Goal: Browse casually: Explore the website without a specific task or goal

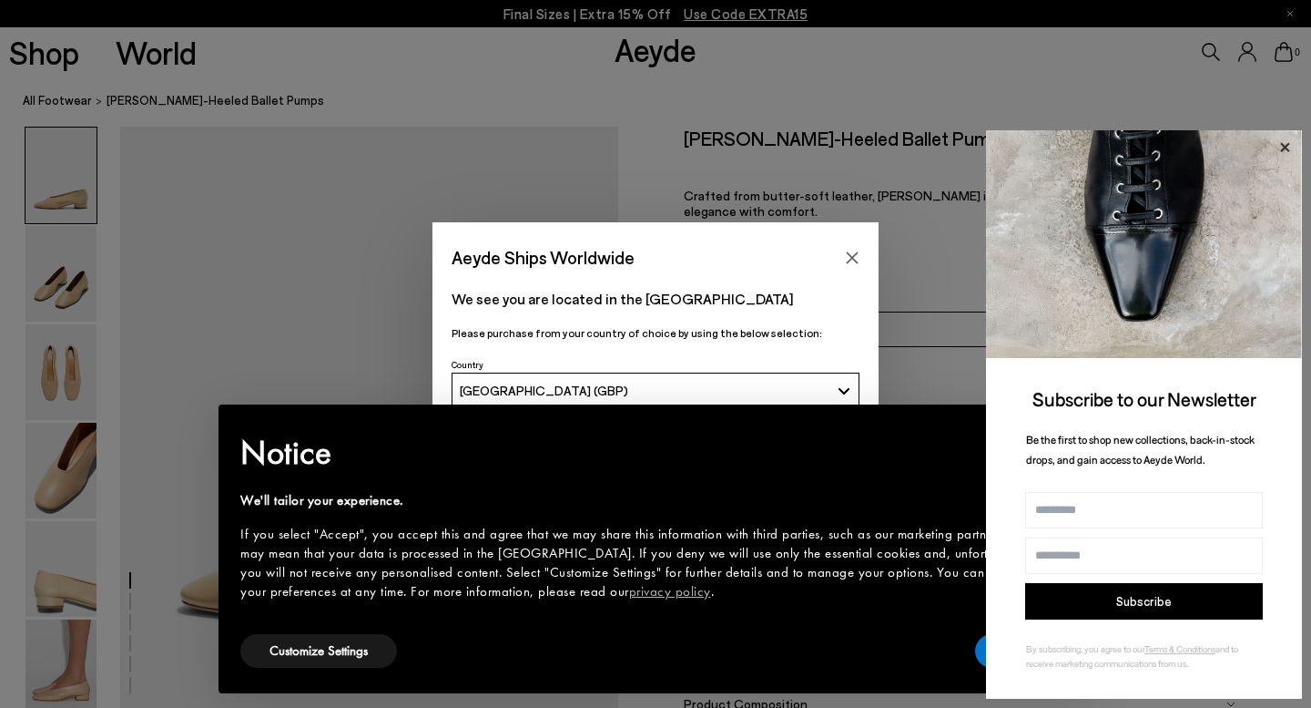
click at [1284, 148] on icon at bounding box center [1284, 146] width 9 height 9
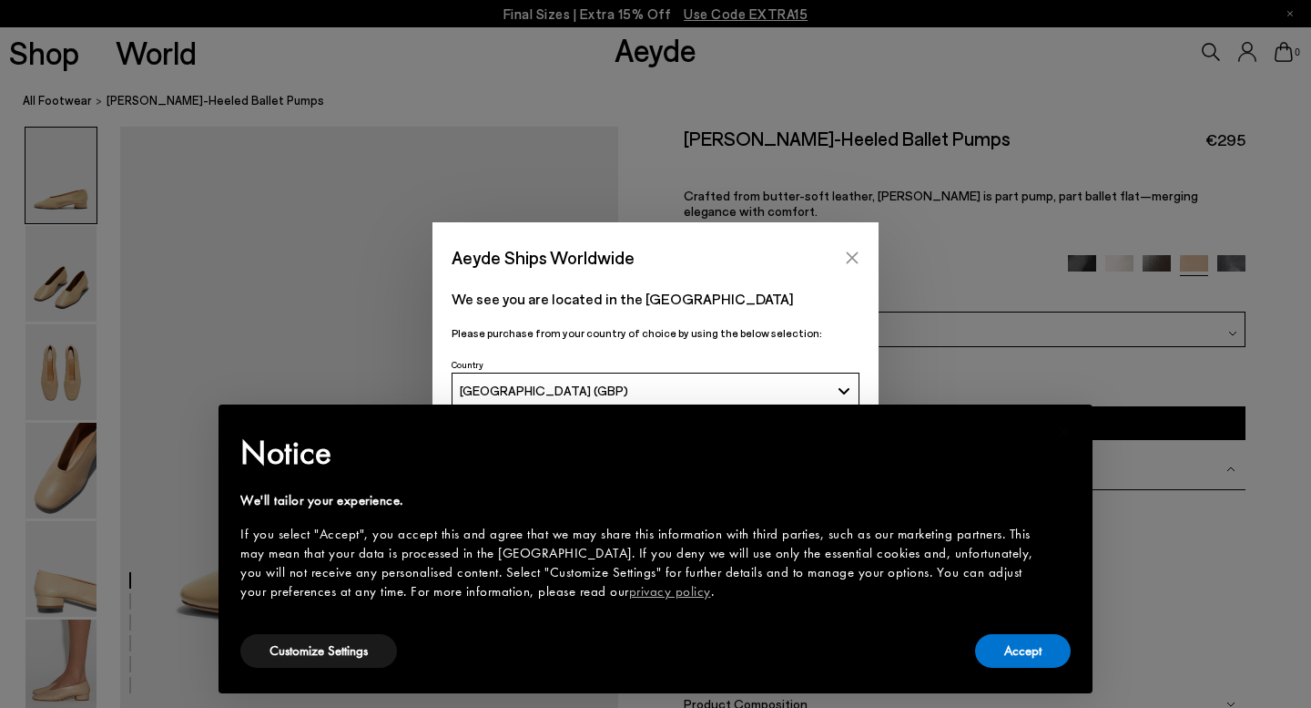
click at [854, 247] on button "Close" at bounding box center [852, 257] width 27 height 27
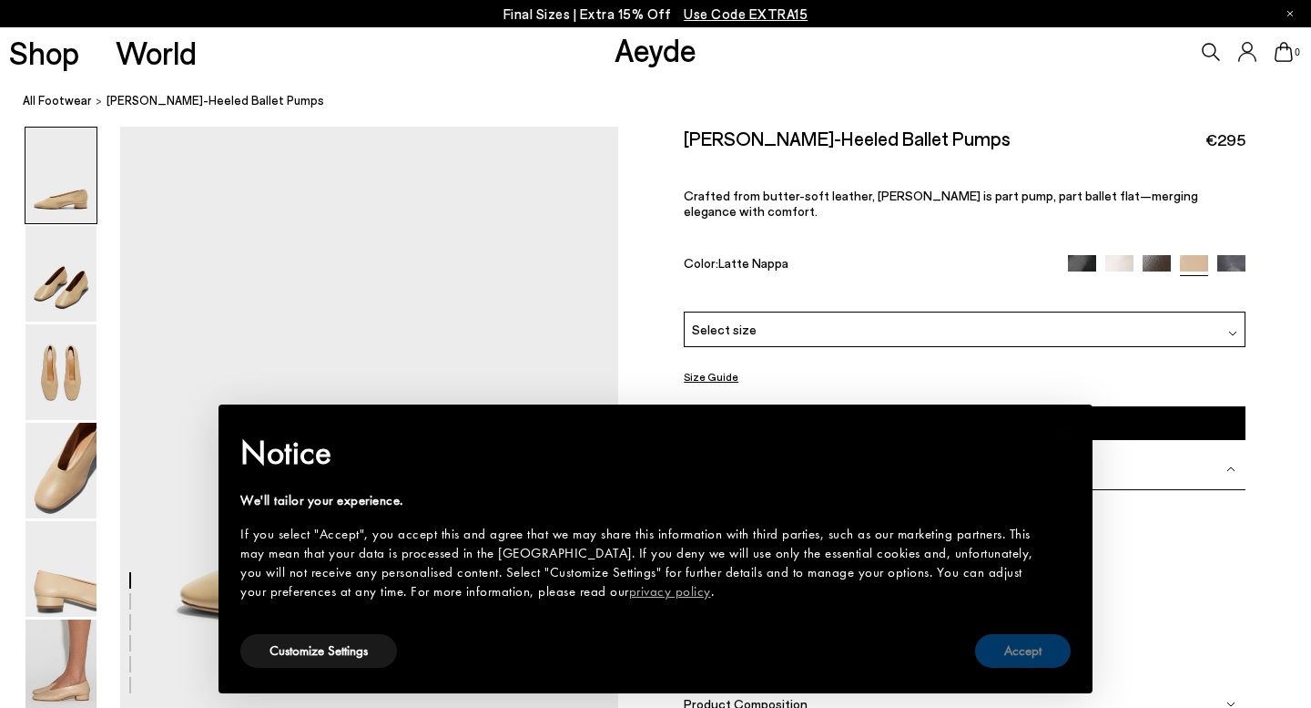
click at [1044, 657] on button "Accept" at bounding box center [1023, 651] width 96 height 34
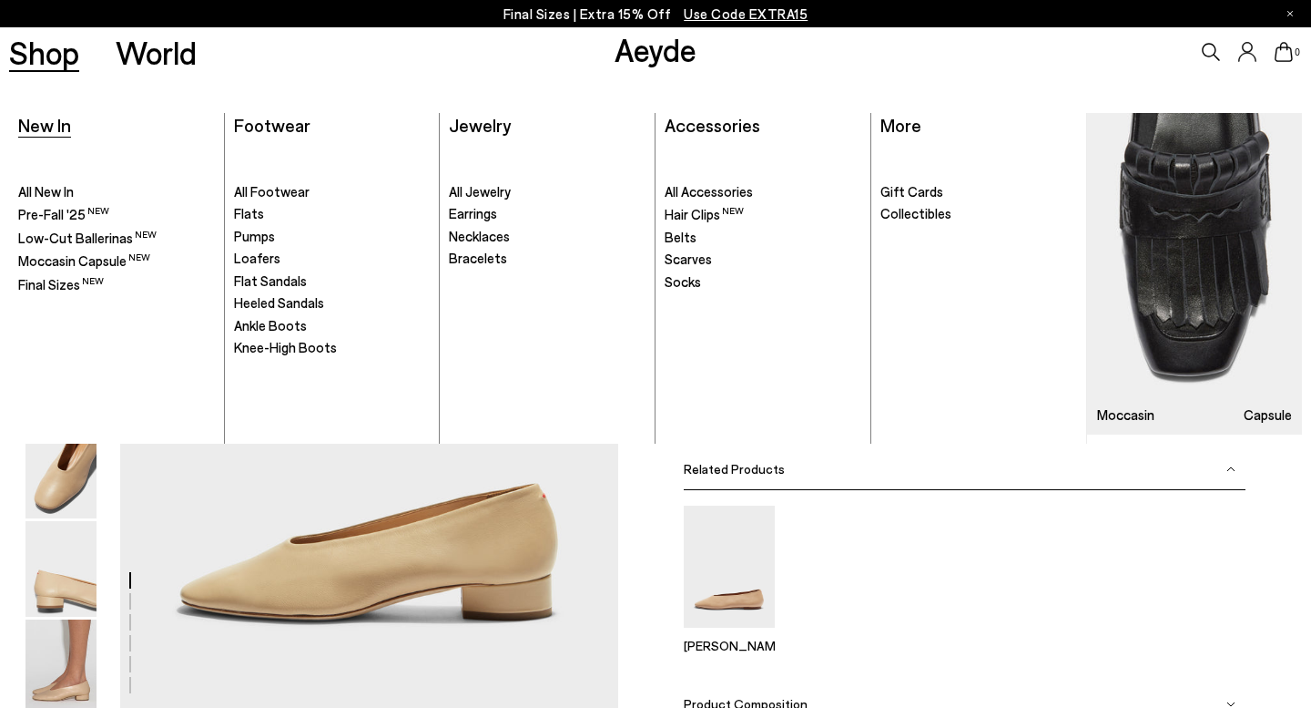
click at [62, 125] on span "New In" at bounding box center [44, 125] width 53 height 22
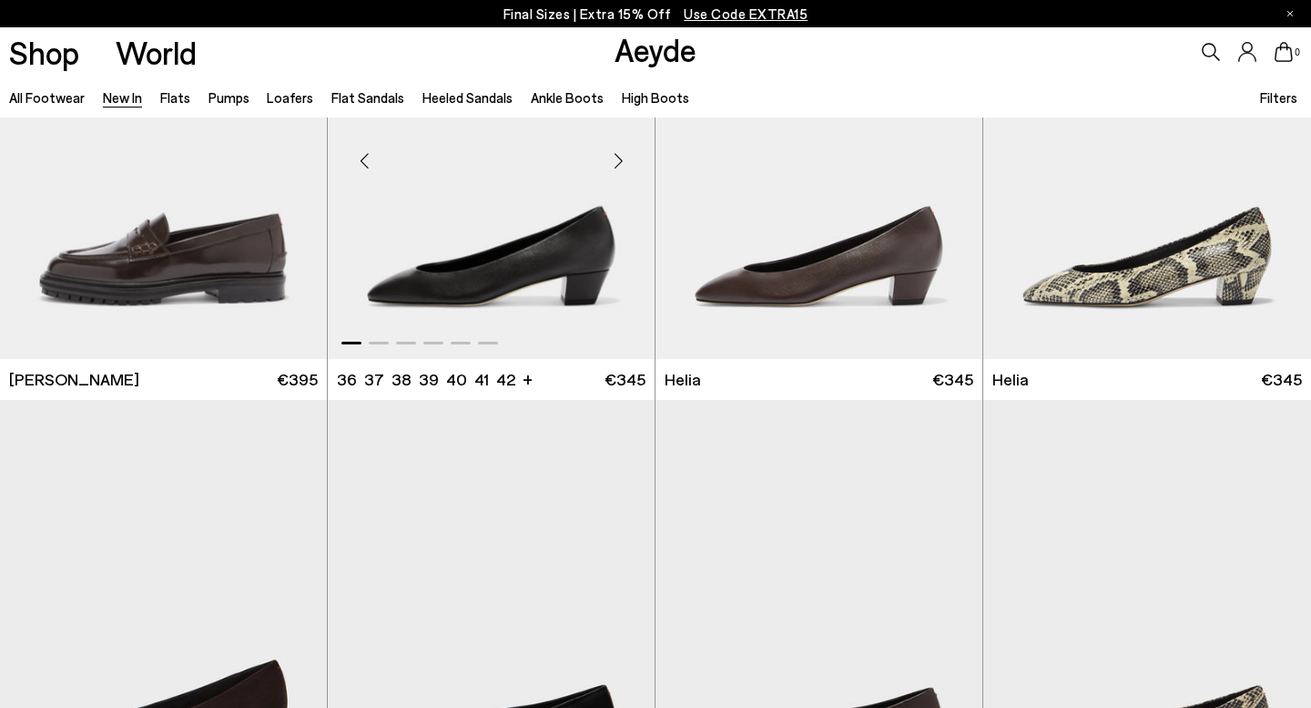
scroll to position [1527, 0]
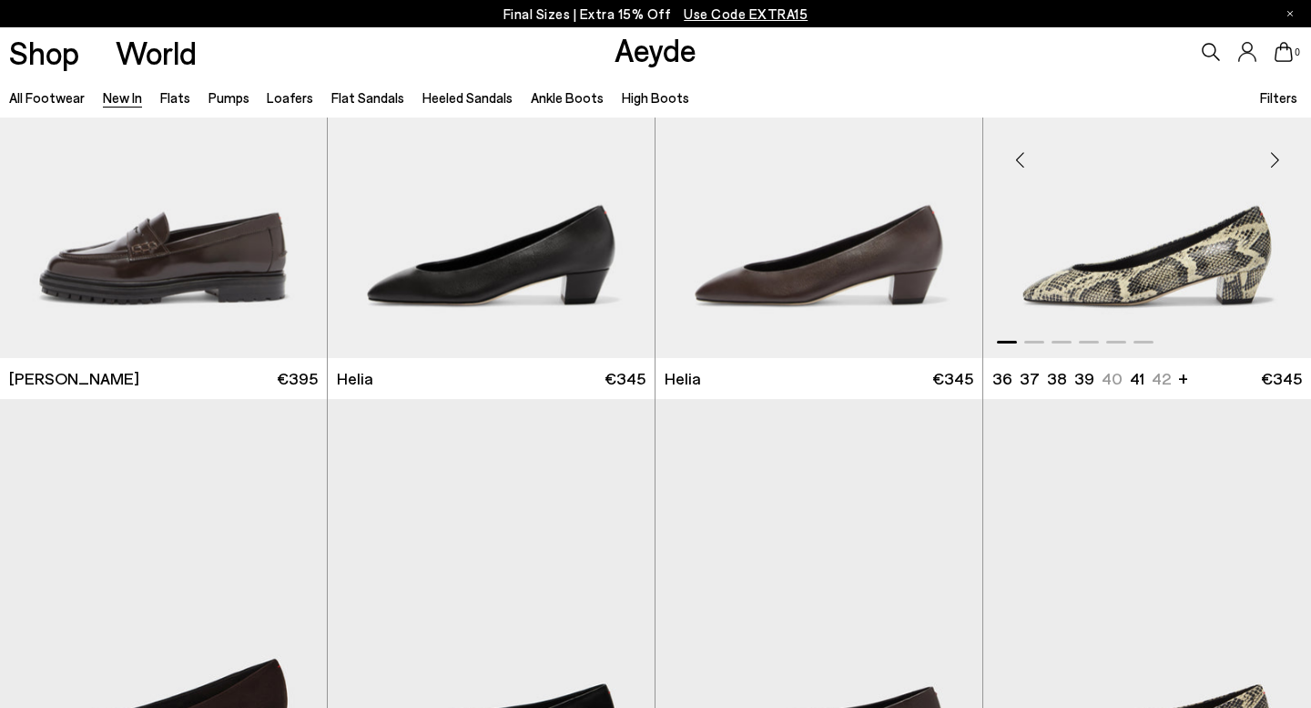
click at [1011, 251] on img "1 / 6" at bounding box center [1147, 151] width 328 height 411
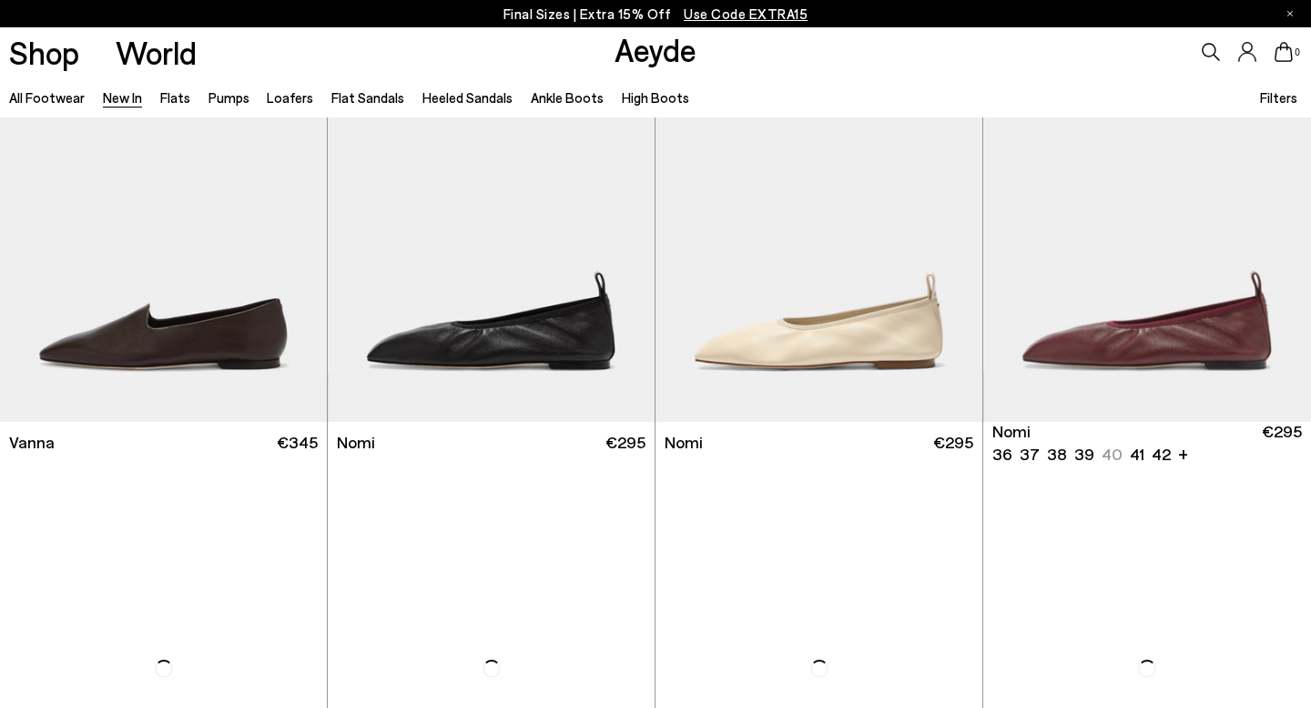
scroll to position [2838, 0]
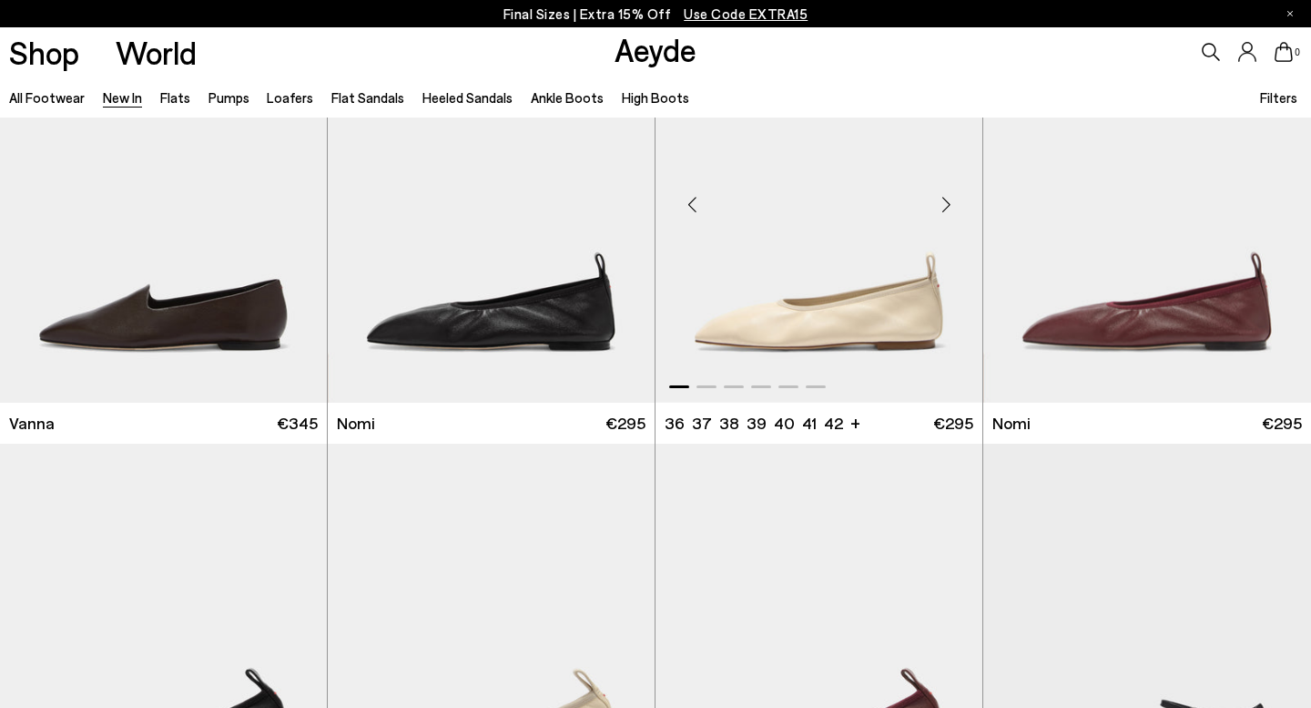
click at [857, 250] on img "1 / 6" at bounding box center [819, 197] width 327 height 411
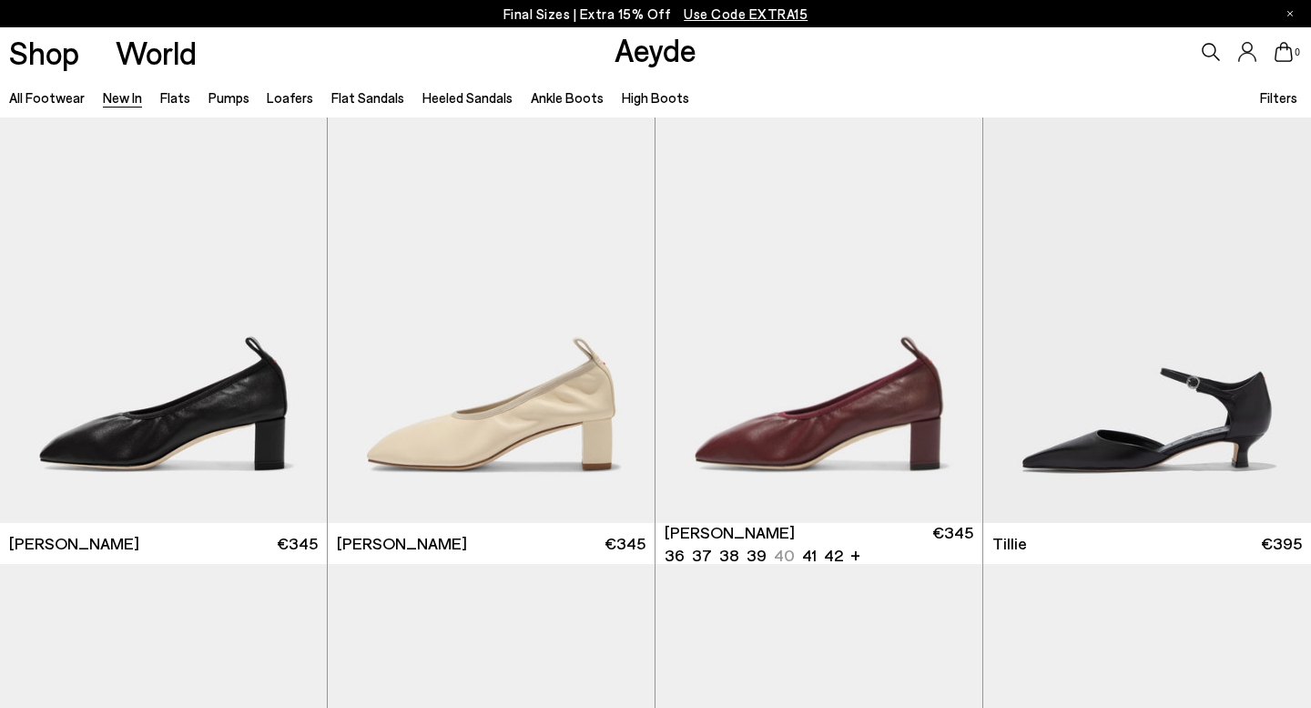
scroll to position [3185, 0]
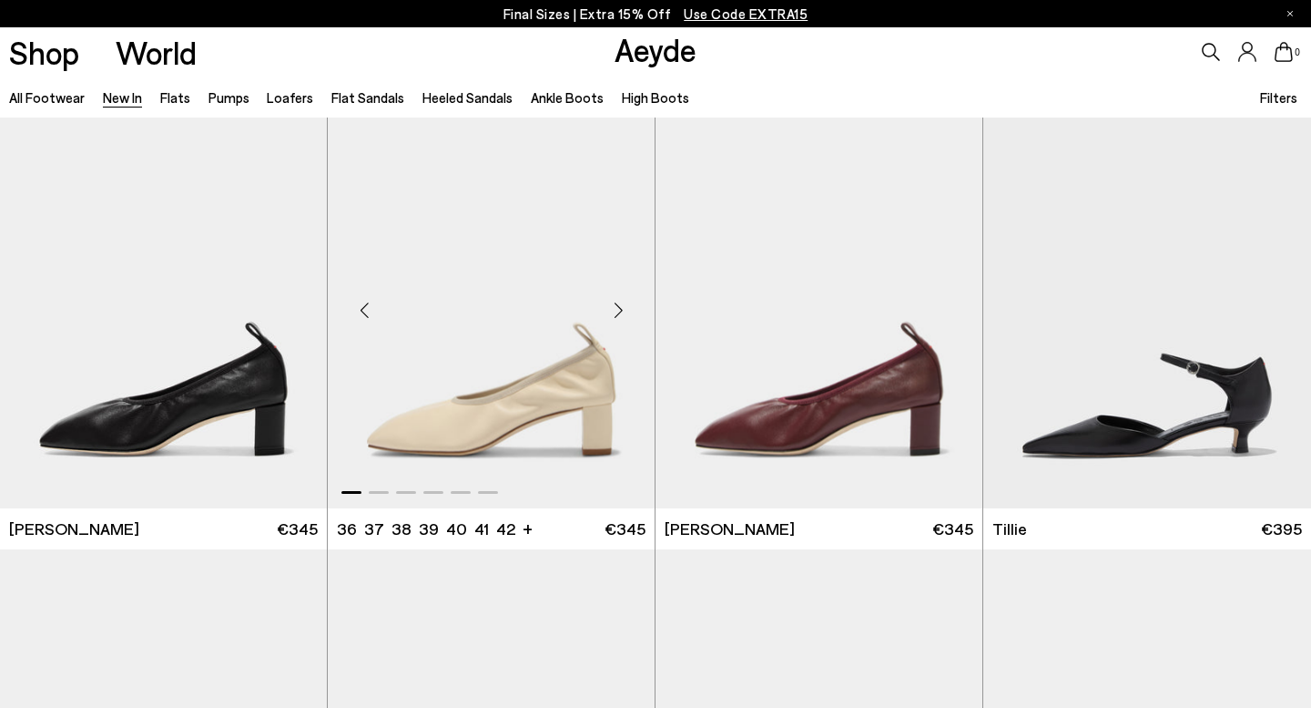
click at [520, 345] on img "1 / 6" at bounding box center [491, 302] width 327 height 411
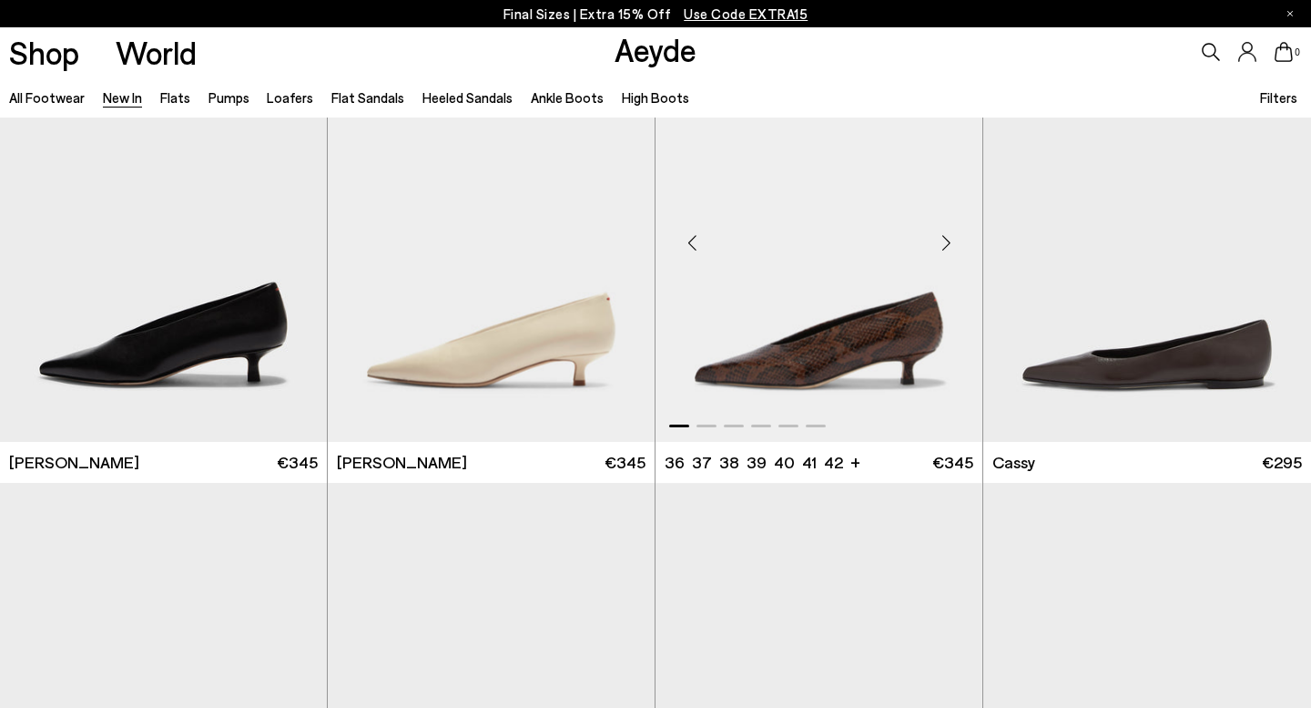
scroll to position [6860, 0]
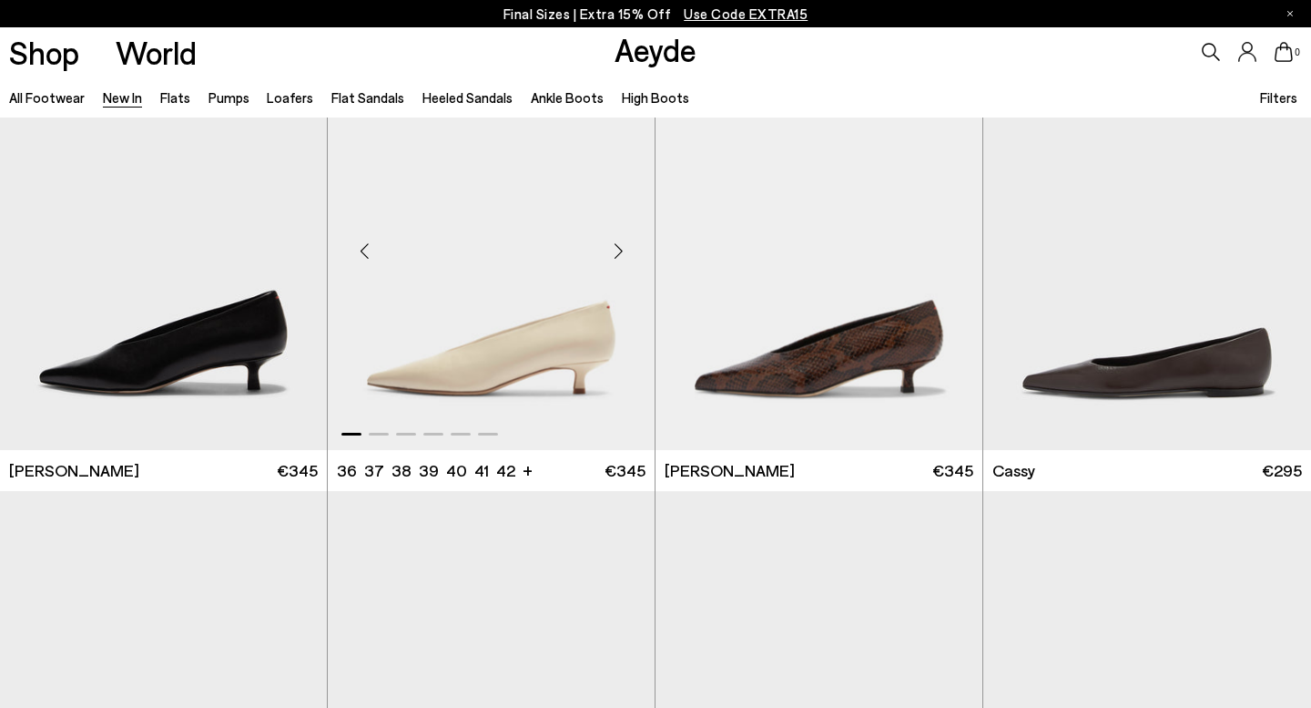
click at [567, 364] on img "1 / 6" at bounding box center [491, 243] width 327 height 411
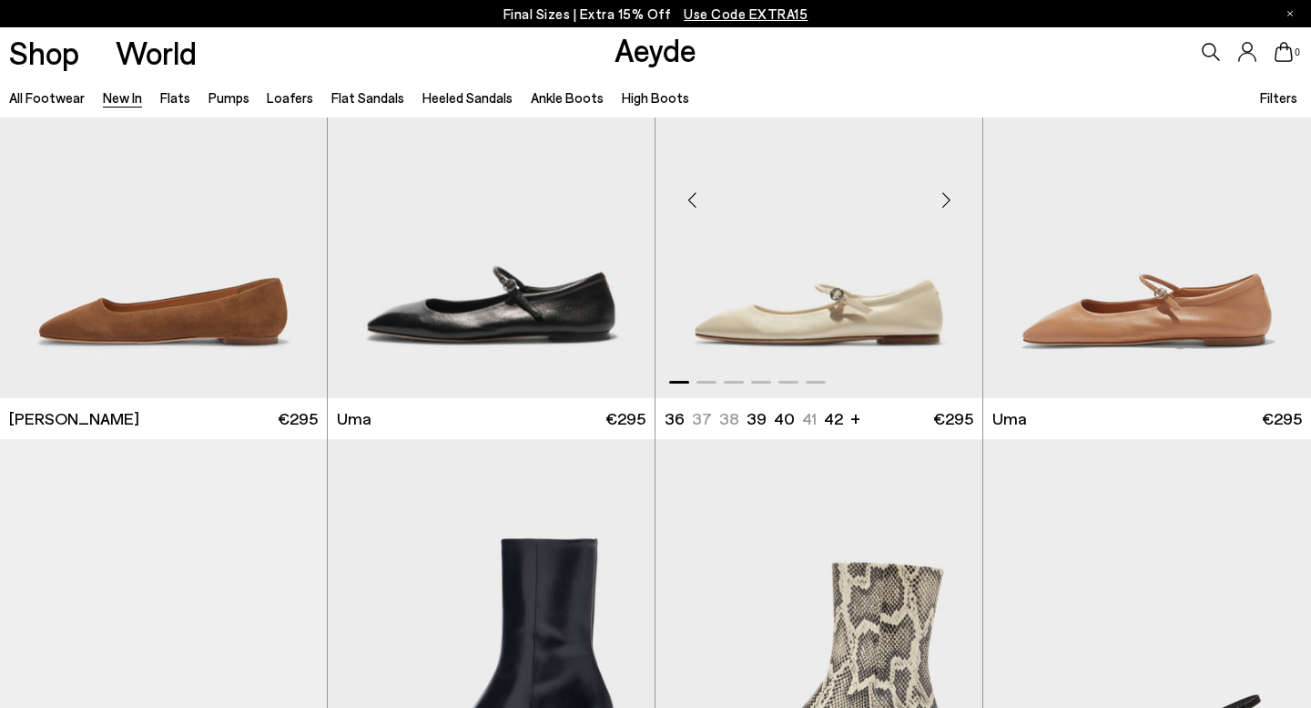
click at [766, 258] on img "1 / 6" at bounding box center [819, 191] width 327 height 411
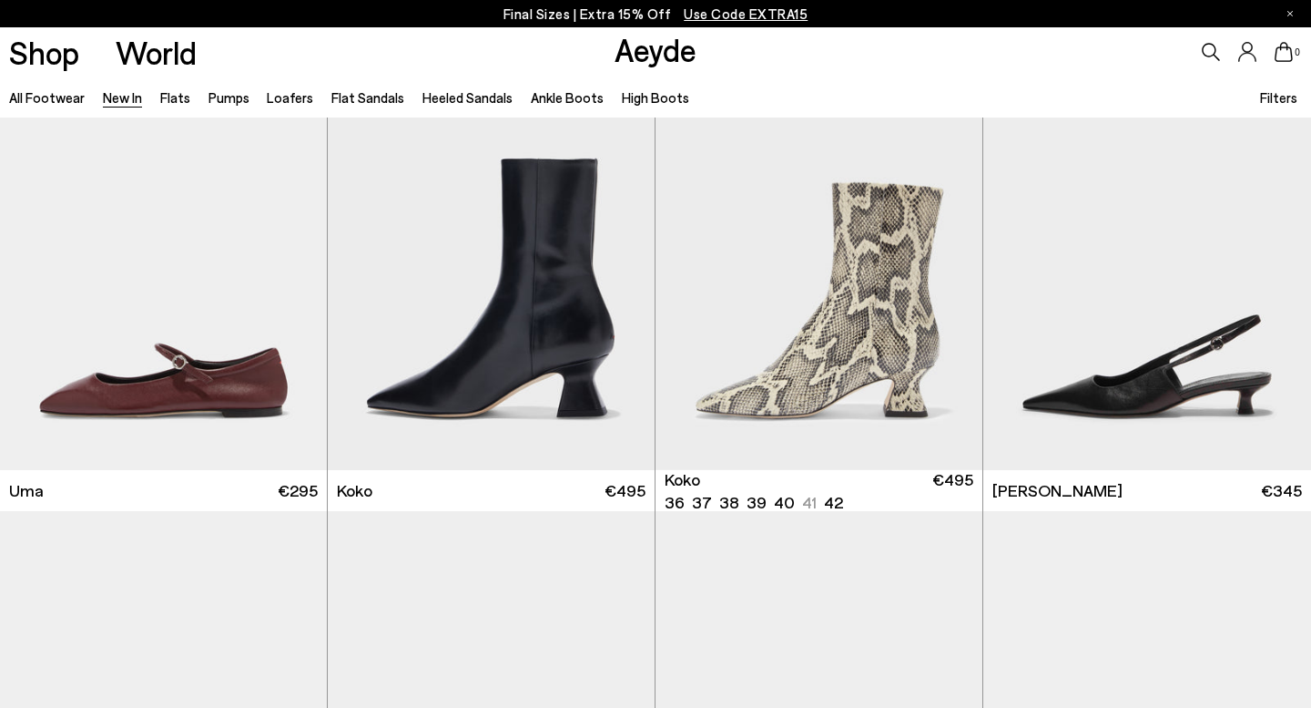
scroll to position [8661, 0]
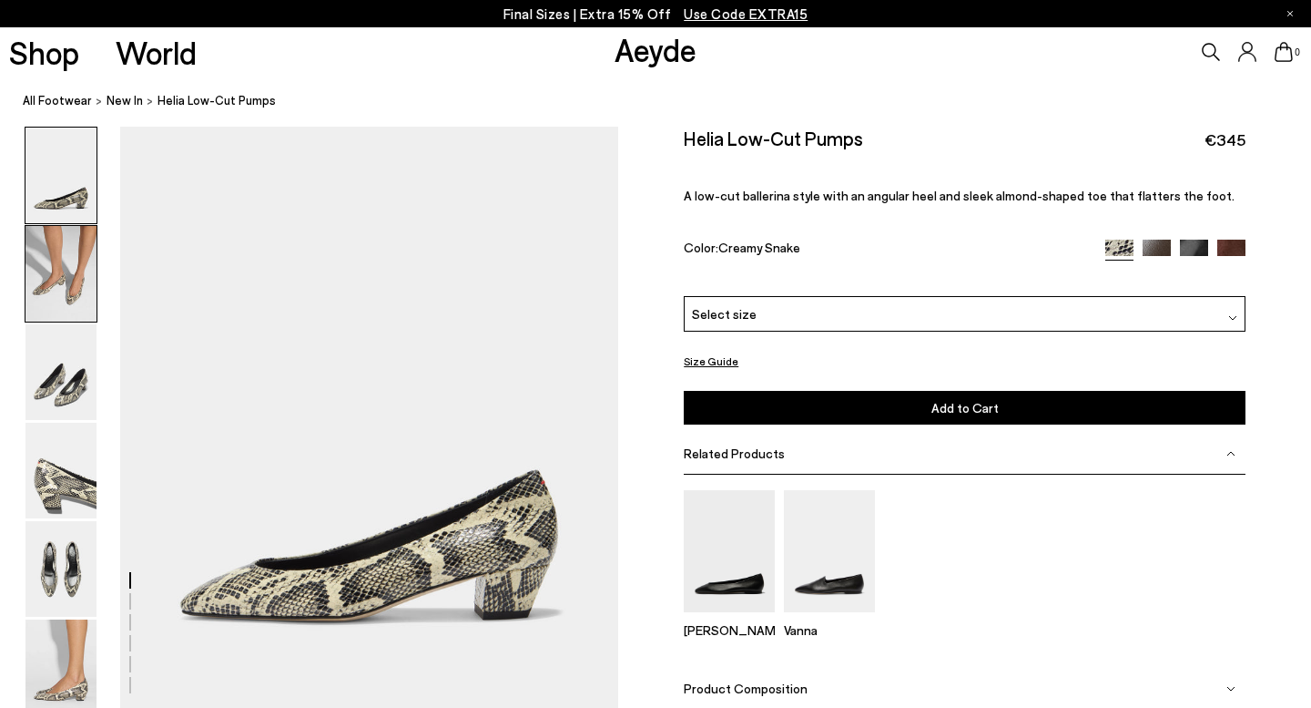
click at [57, 282] on img at bounding box center [60, 274] width 71 height 96
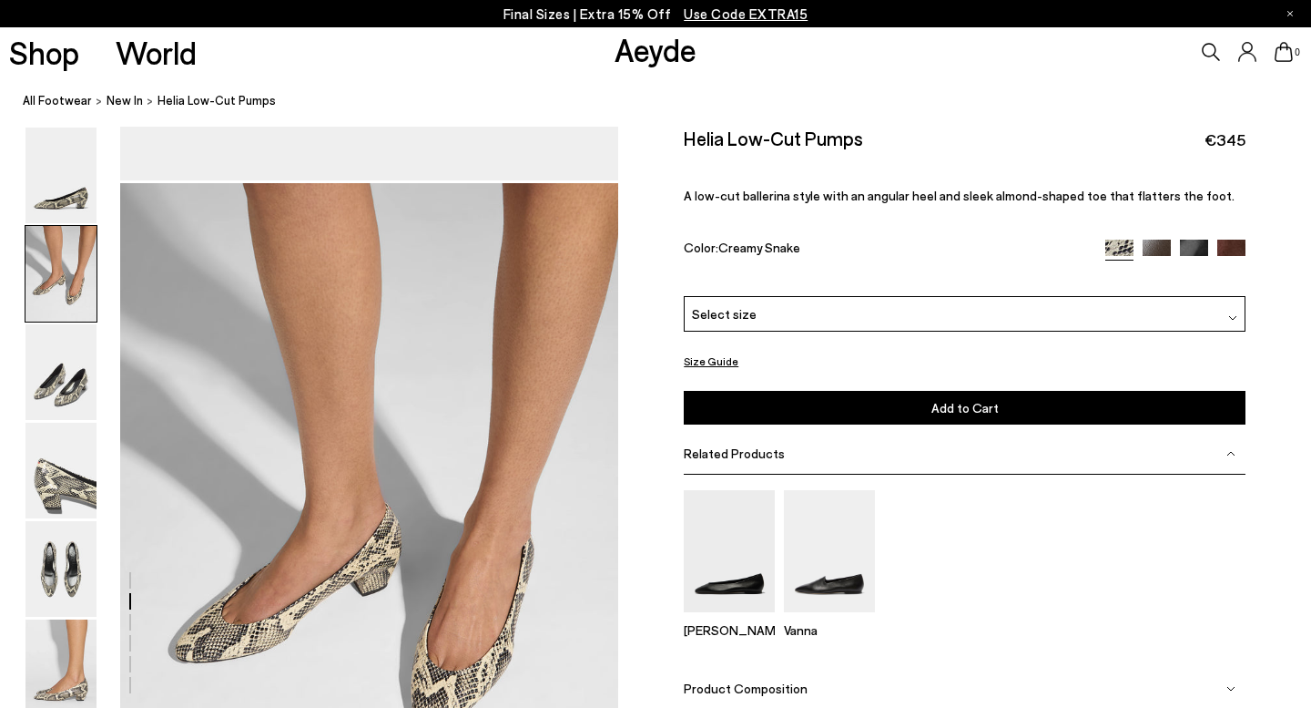
scroll to position [586, 0]
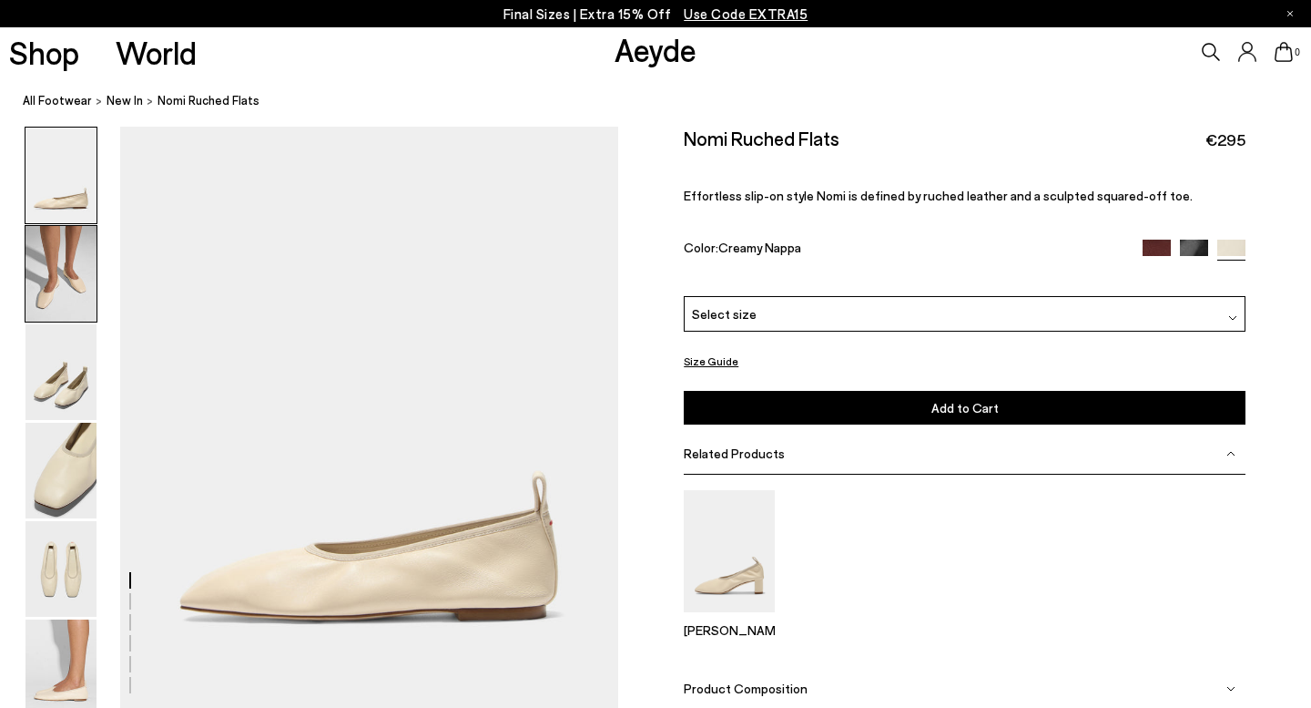
click at [48, 278] on img at bounding box center [60, 274] width 71 height 96
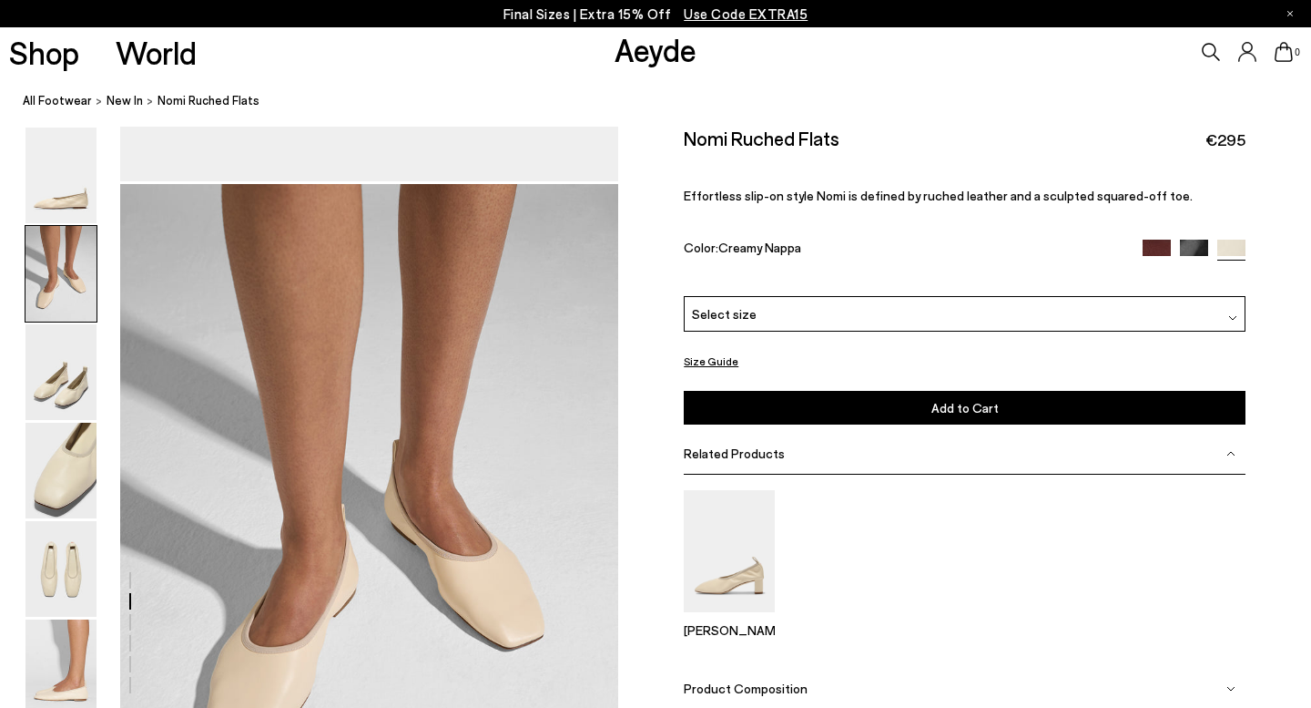
scroll to position [586, 0]
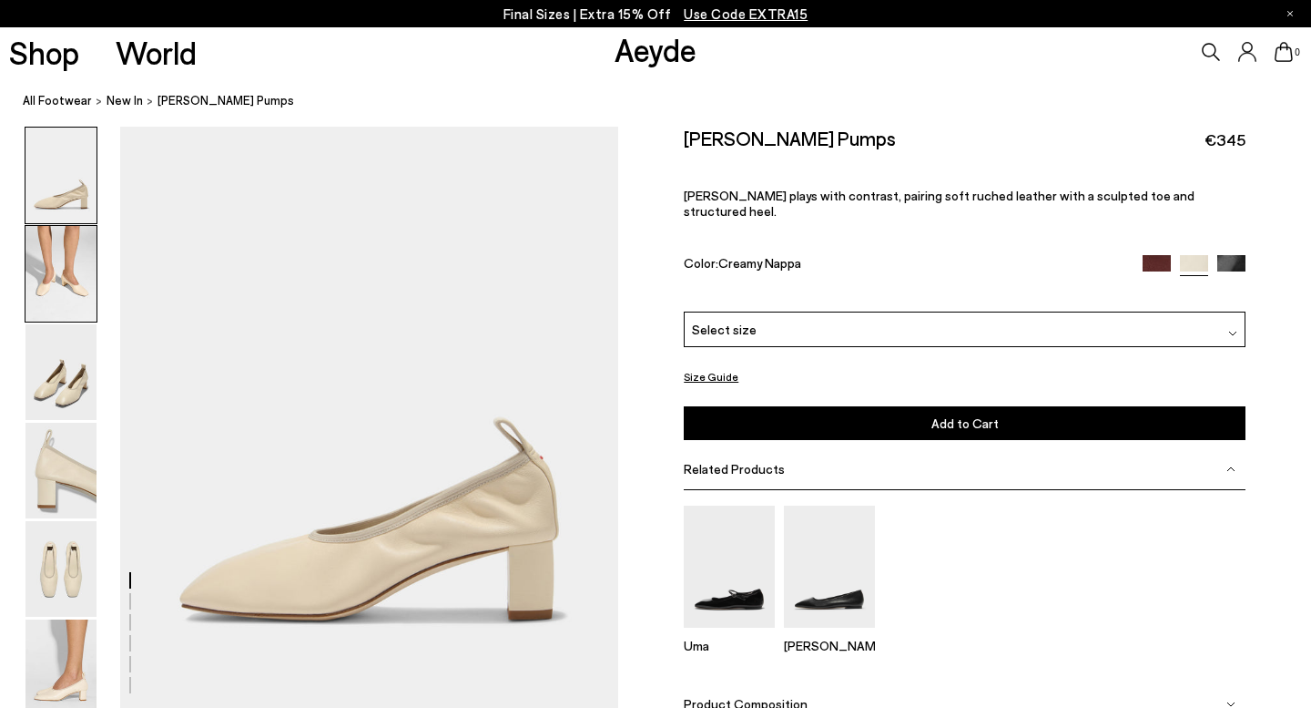
click at [67, 268] on img at bounding box center [60, 274] width 71 height 96
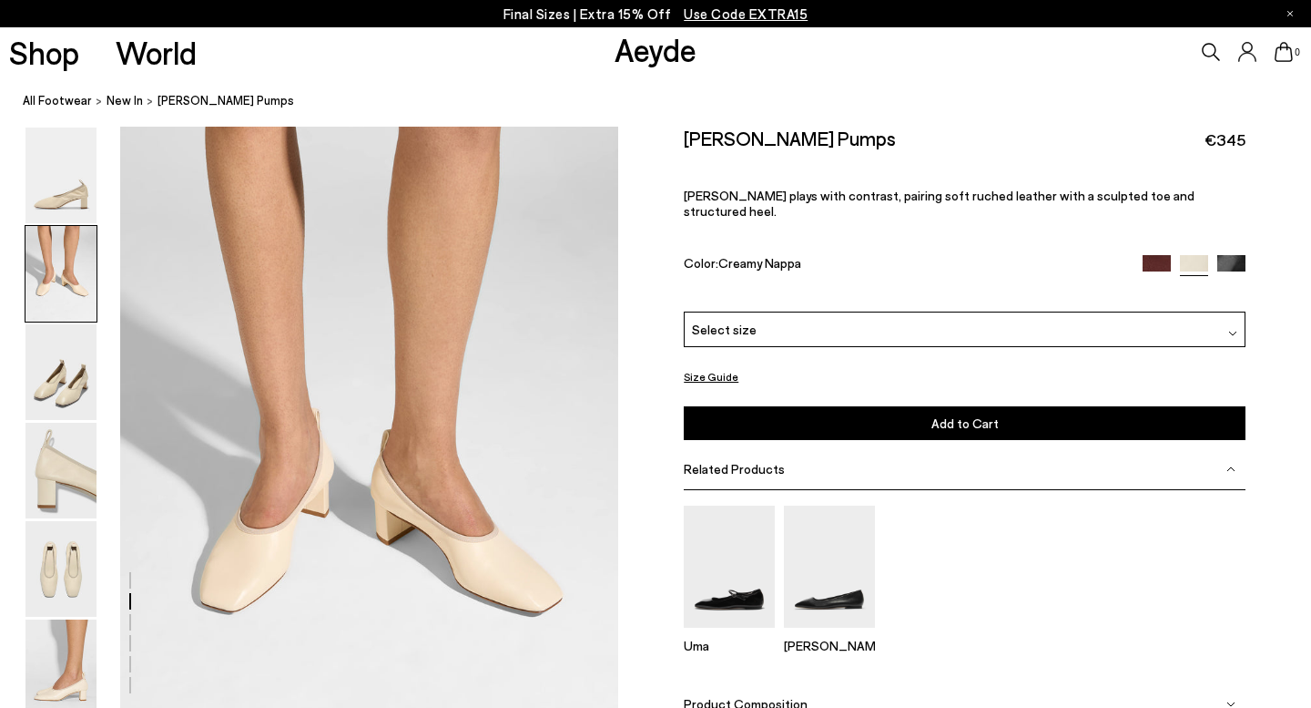
scroll to position [586, 0]
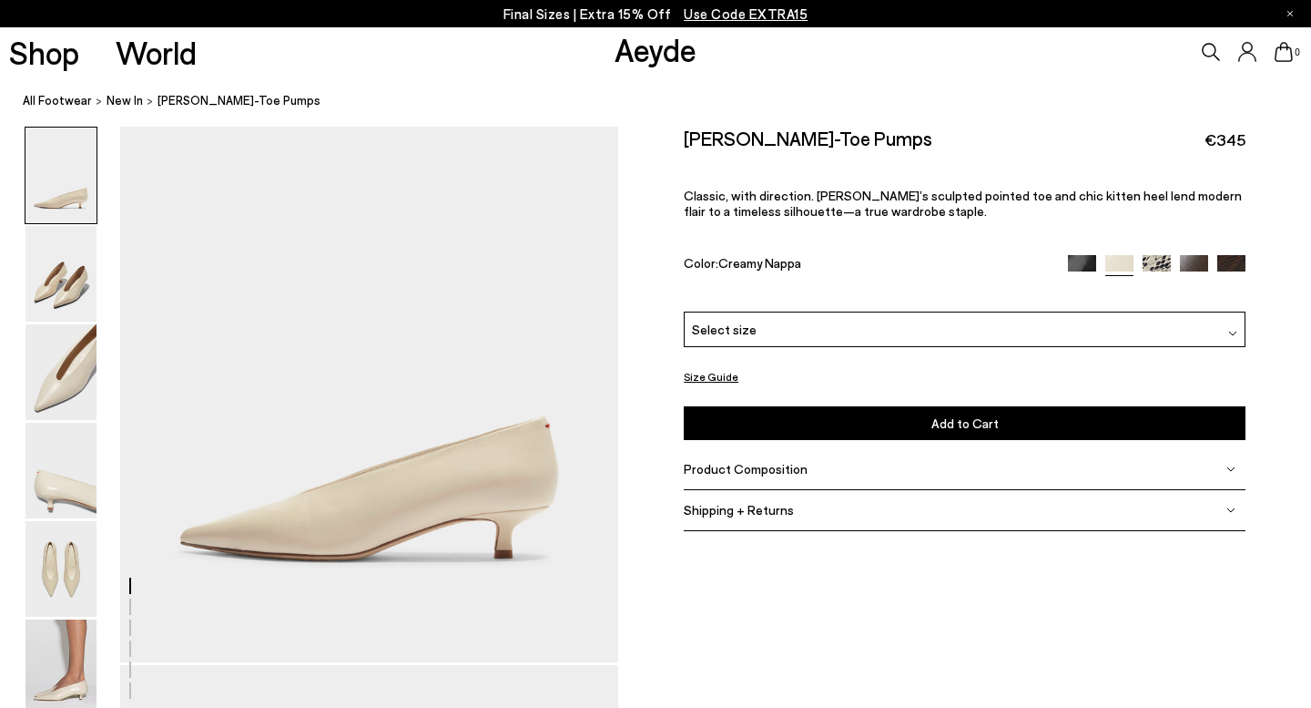
scroll to position [130, 0]
click at [62, 588] on img at bounding box center [60, 569] width 71 height 96
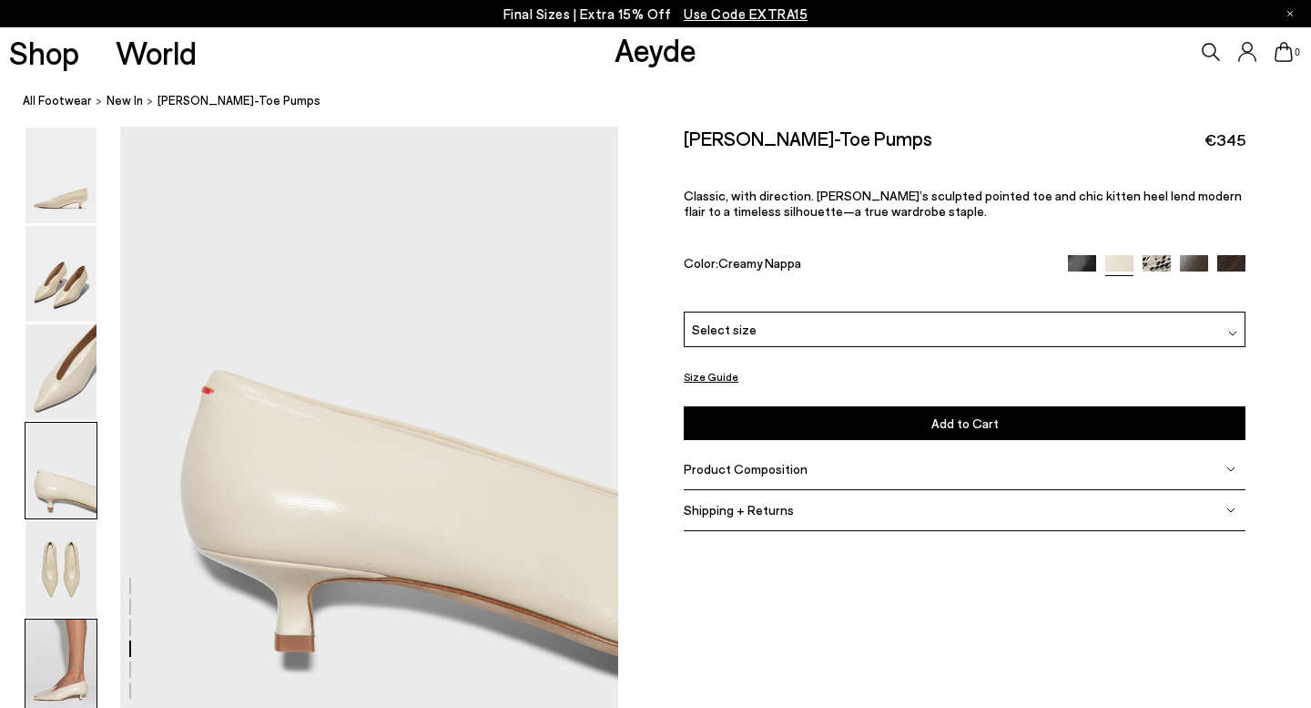
click at [70, 655] on img at bounding box center [60, 667] width 71 height 96
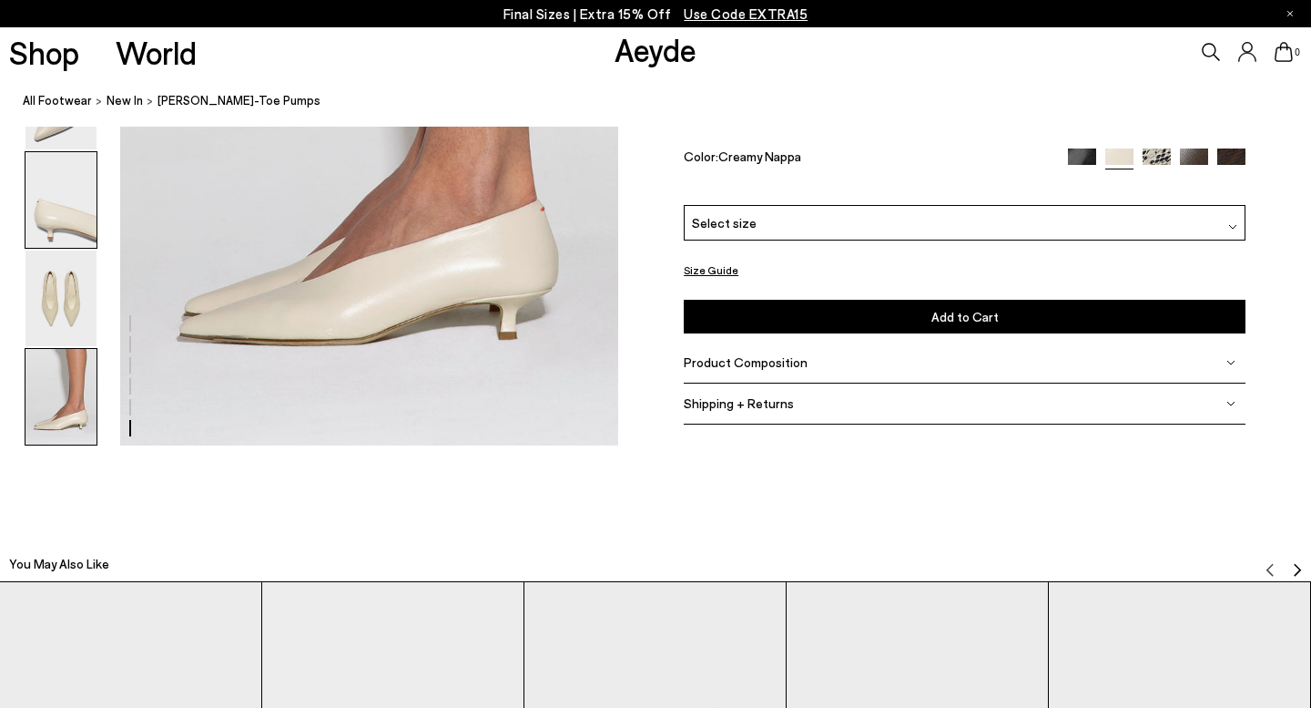
scroll to position [3697, 0]
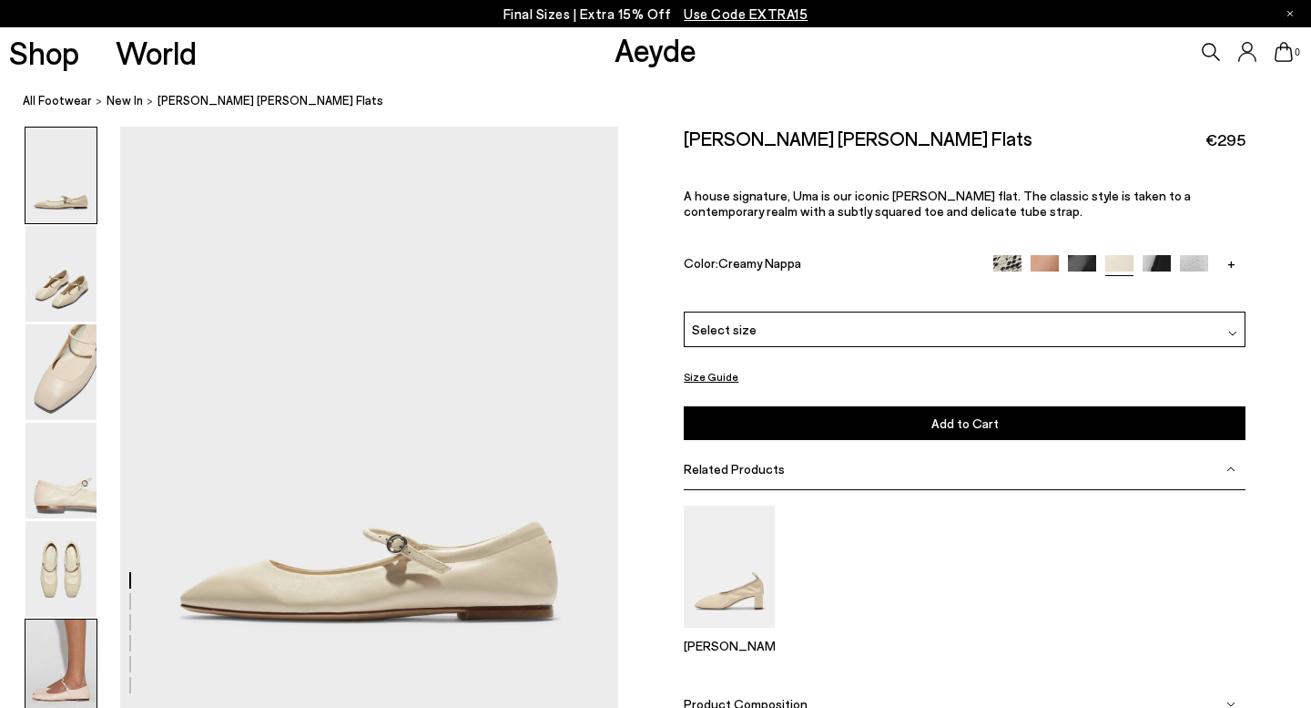
click at [48, 652] on img at bounding box center [60, 667] width 71 height 96
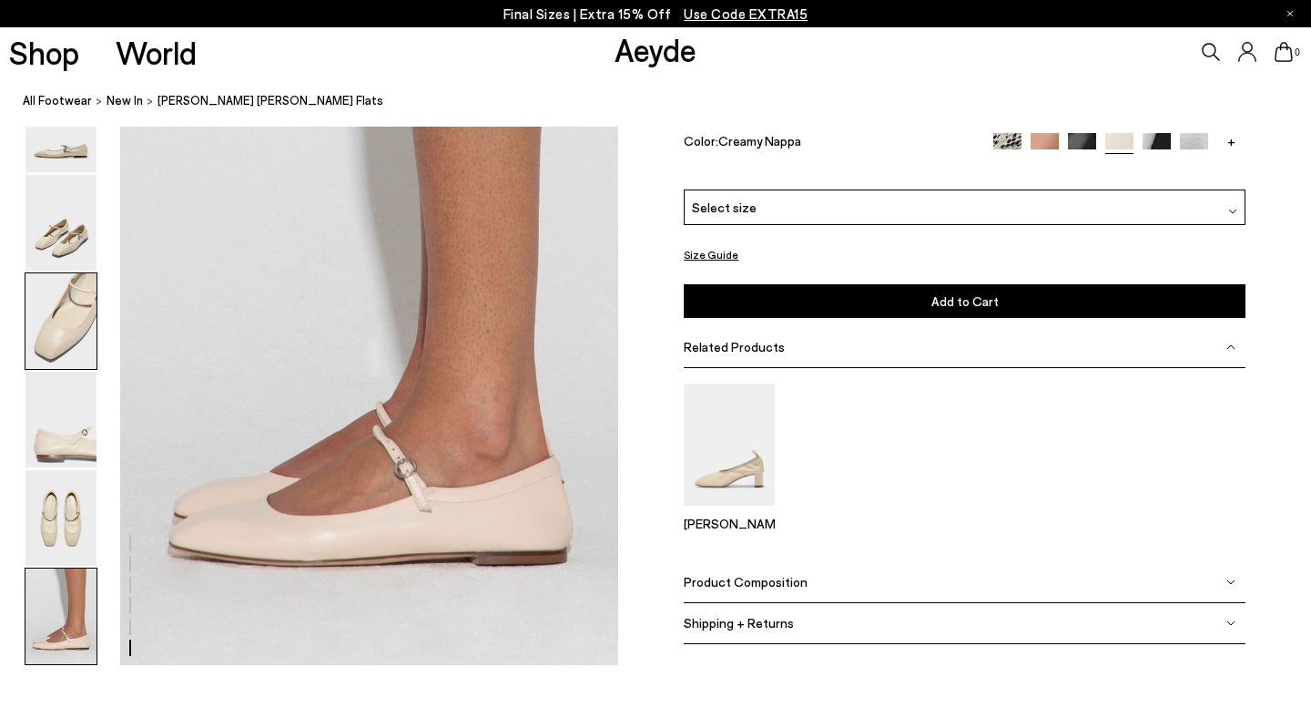
click at [63, 278] on img at bounding box center [60, 321] width 71 height 96
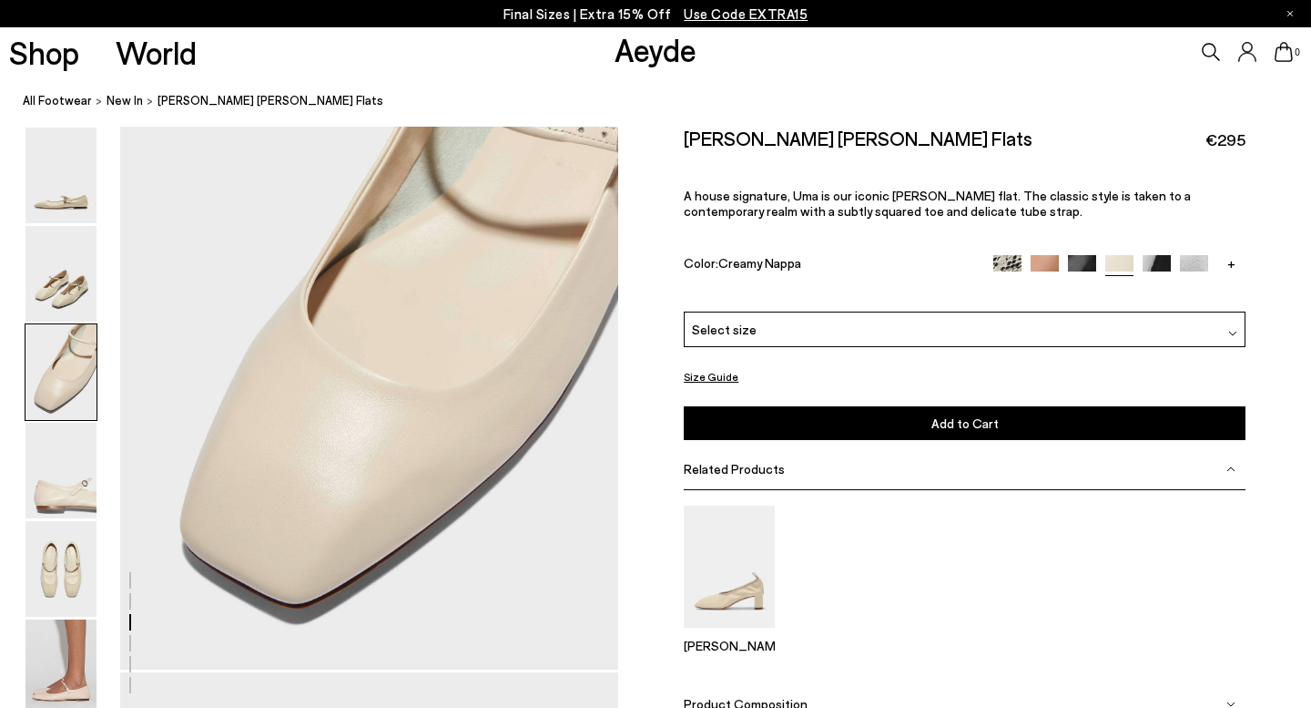
scroll to position [1253, 0]
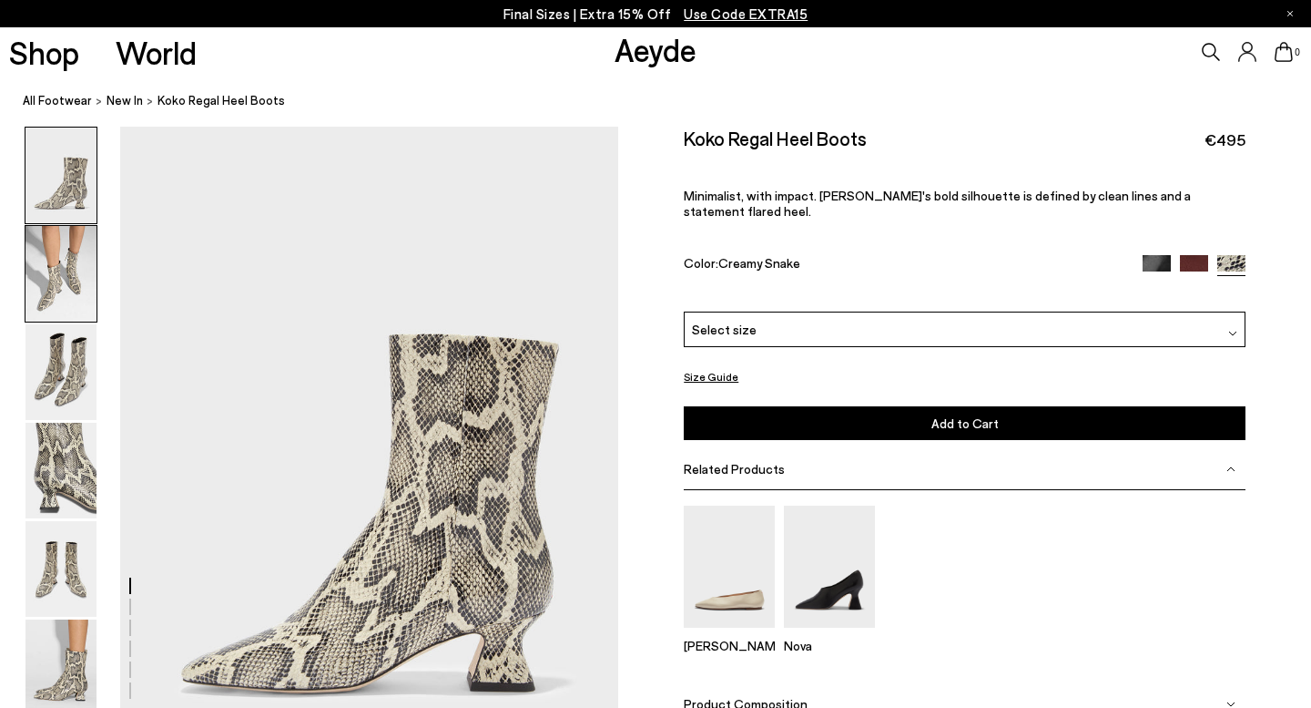
click at [42, 304] on img at bounding box center [60, 274] width 71 height 96
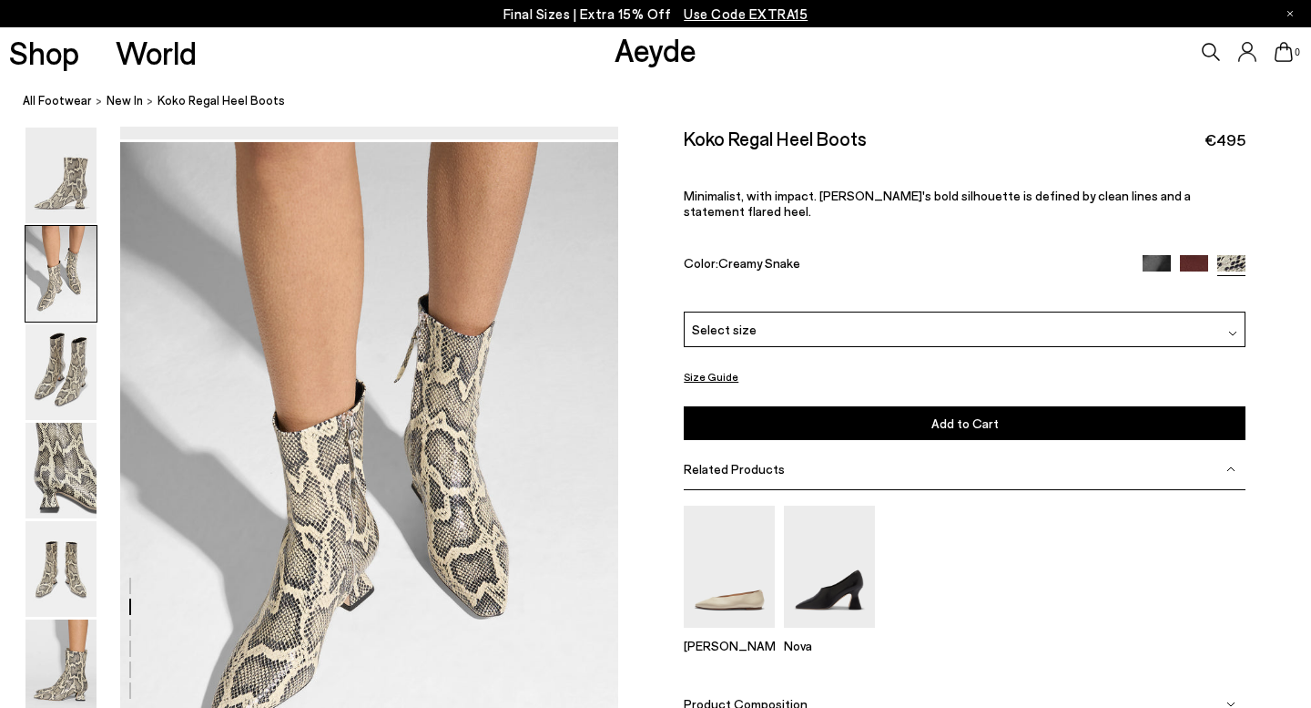
scroll to position [669, 0]
